Goal: Navigation & Orientation: Find specific page/section

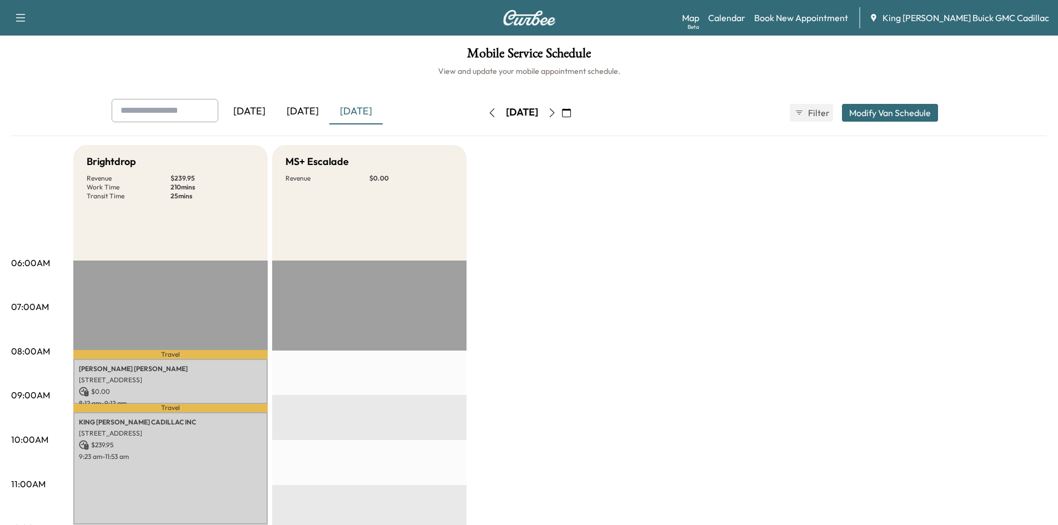
click at [557, 115] on icon "button" at bounding box center [552, 112] width 9 height 9
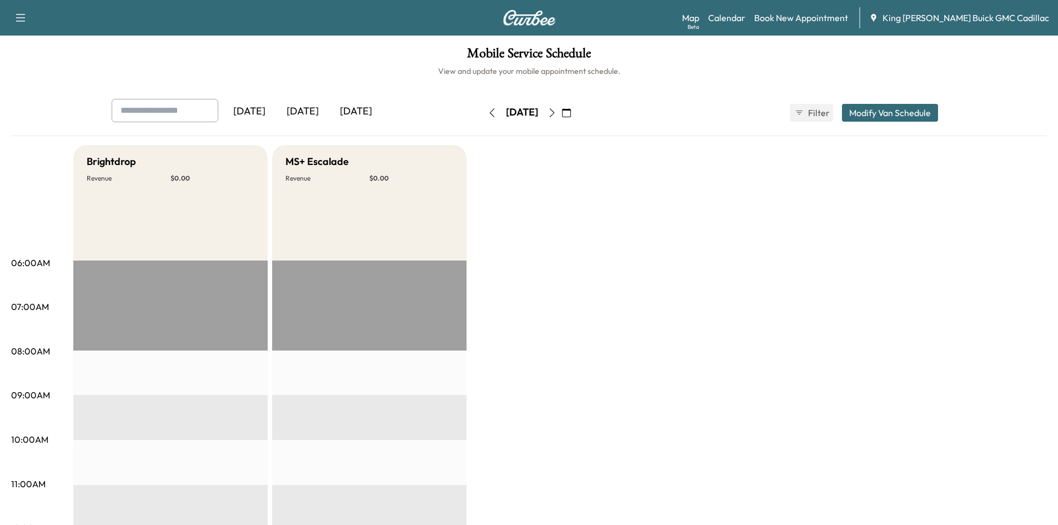
click at [557, 114] on icon "button" at bounding box center [552, 112] width 9 height 9
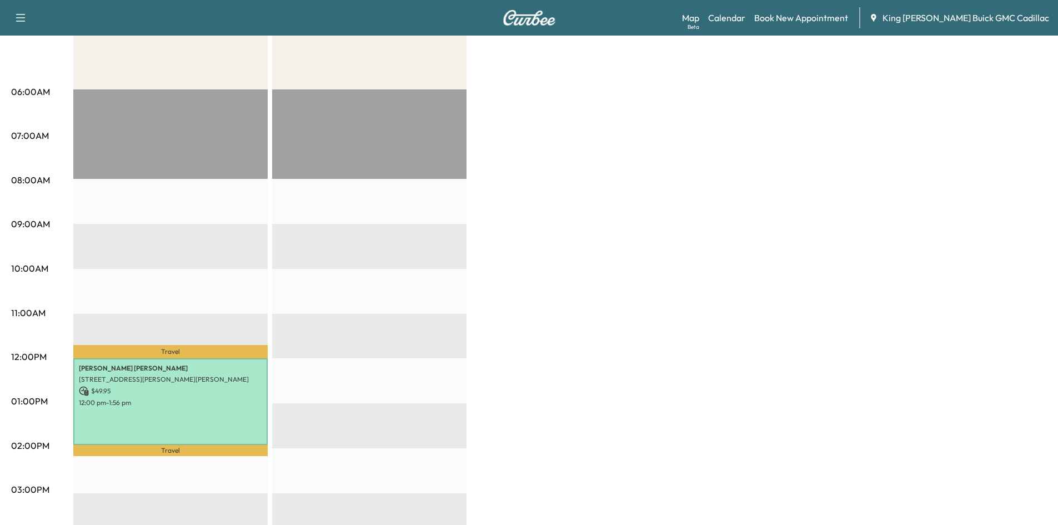
scroll to position [20, 0]
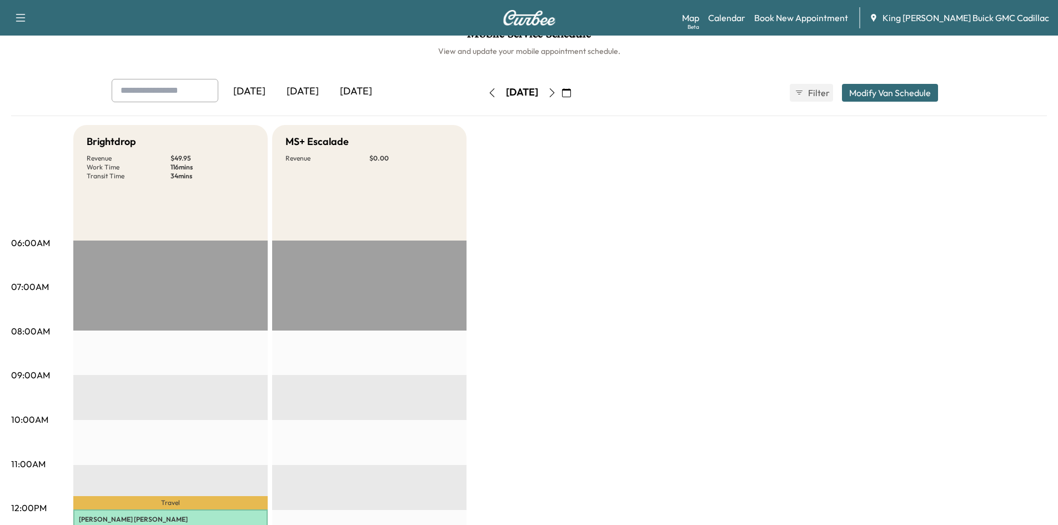
click at [488, 89] on icon "button" at bounding box center [492, 92] width 9 height 9
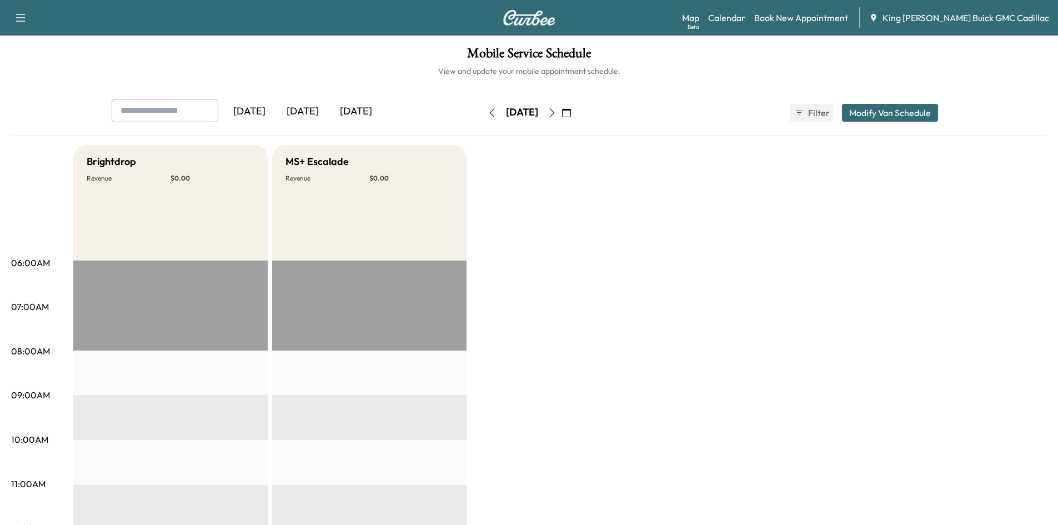
click at [488, 109] on icon "button" at bounding box center [492, 112] width 9 height 9
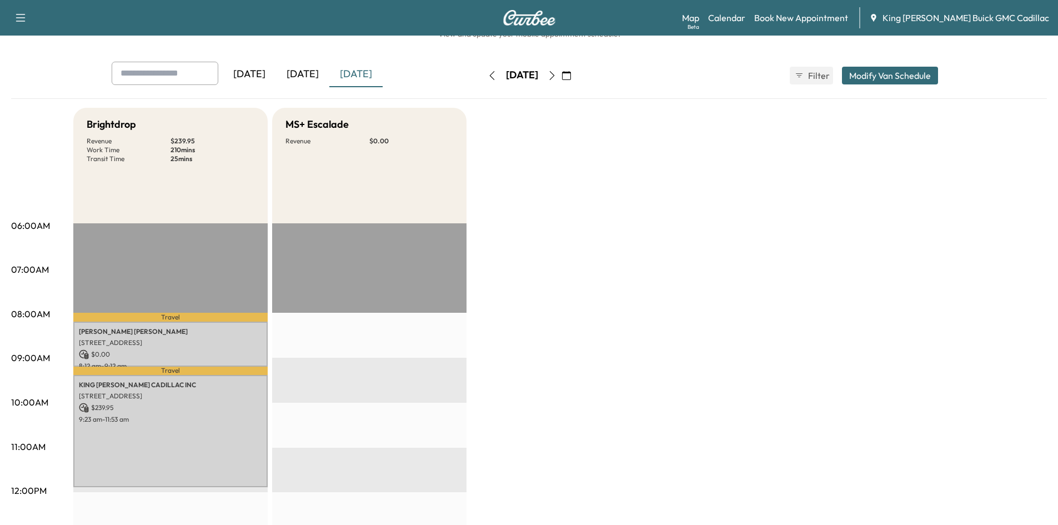
scroll to position [56, 0]
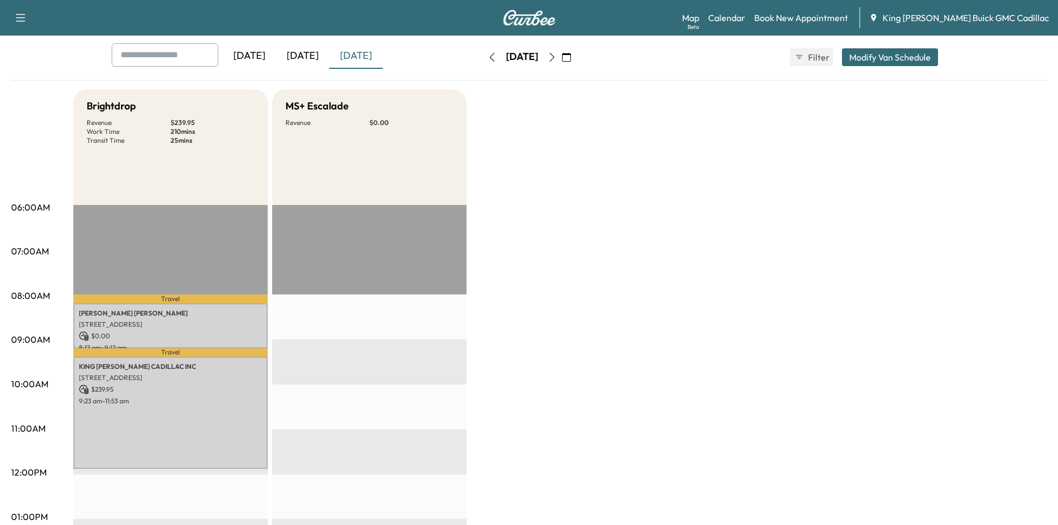
click at [562, 62] on button "button" at bounding box center [552, 57] width 19 height 18
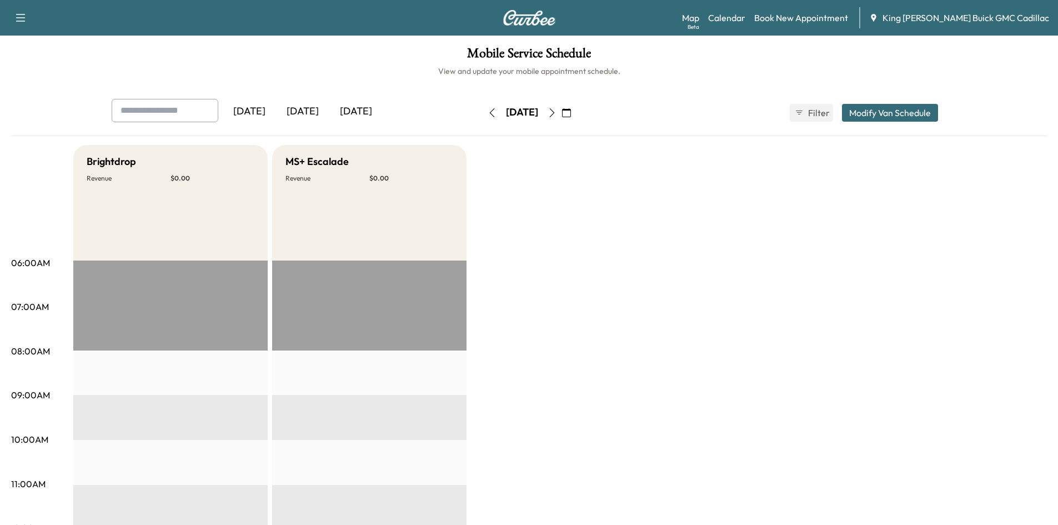
click at [557, 116] on icon "button" at bounding box center [552, 112] width 9 height 9
click at [488, 114] on icon "button" at bounding box center [492, 112] width 9 height 9
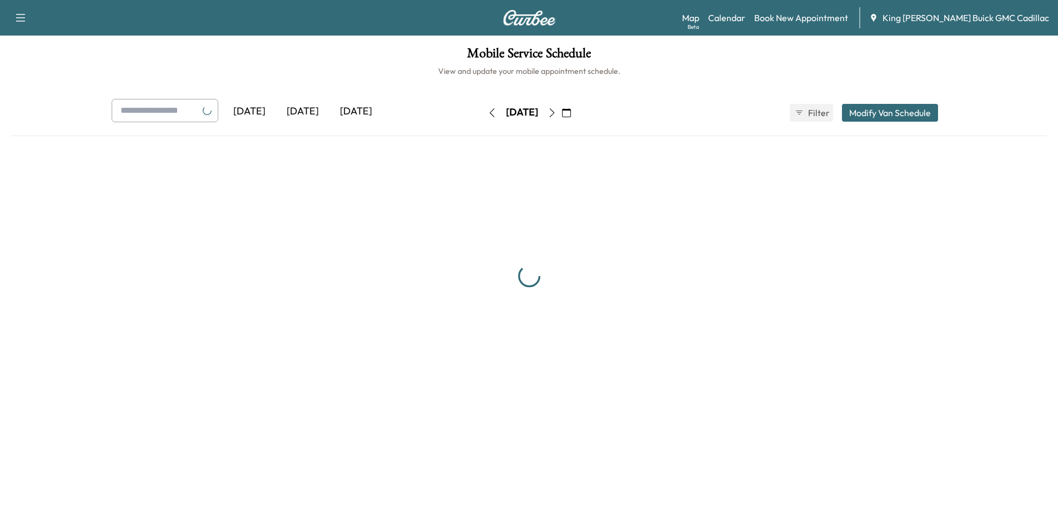
click at [483, 114] on button "button" at bounding box center [492, 113] width 19 height 18
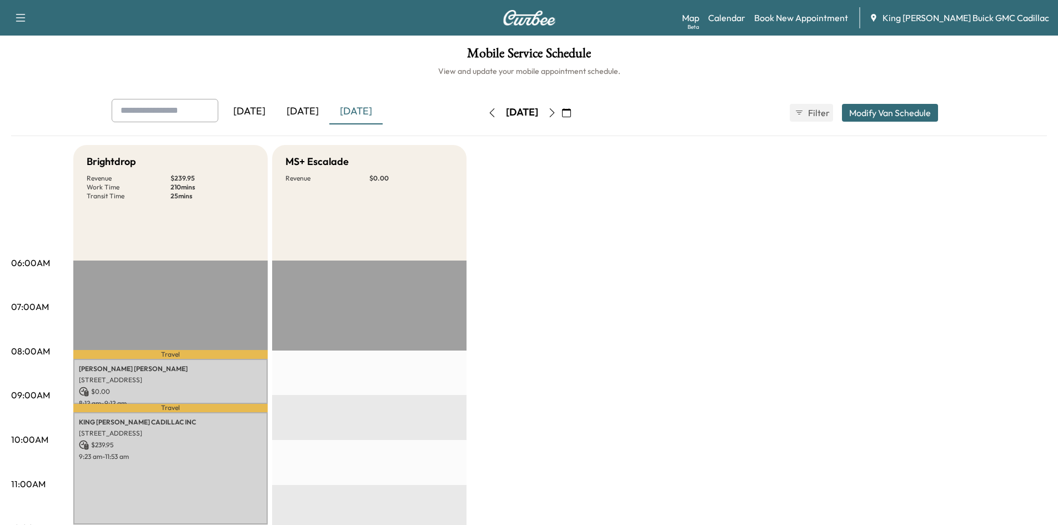
click at [483, 116] on div "[DATE]" at bounding box center [522, 113] width 79 height 18
click at [483, 113] on button "button" at bounding box center [492, 113] width 19 height 18
